Goal: Transaction & Acquisition: Purchase product/service

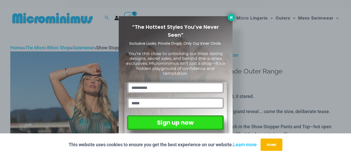
click at [229, 17] on icon at bounding box center [231, 17] width 5 height 5
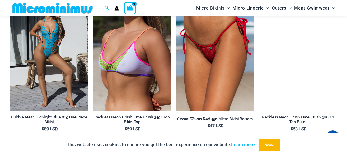
scroll to position [895, 0]
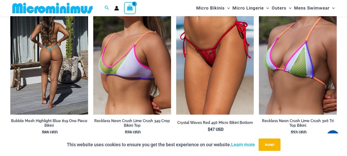
click at [56, 58] on img at bounding box center [49, 56] width 78 height 117
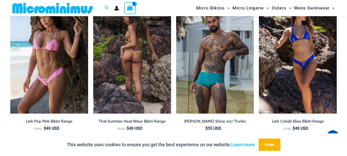
scroll to position [947, 0]
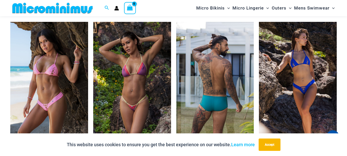
click at [201, 123] on img at bounding box center [215, 80] width 78 height 117
